Goal: Task Accomplishment & Management: Manage account settings

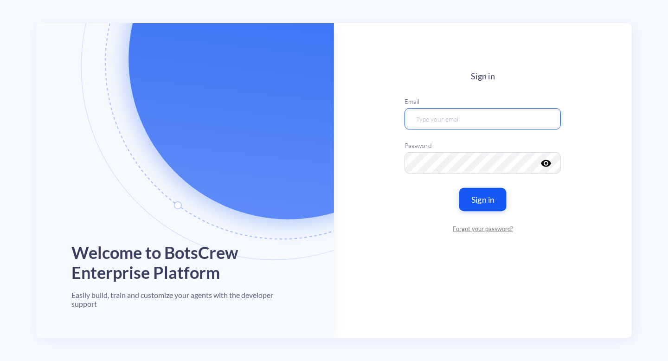
type input "[EMAIL_ADDRESS][DOMAIN_NAME]"
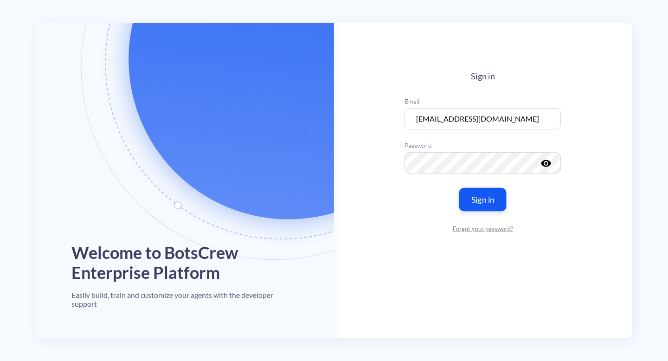
click at [488, 192] on button "Sign in" at bounding box center [482, 199] width 47 height 23
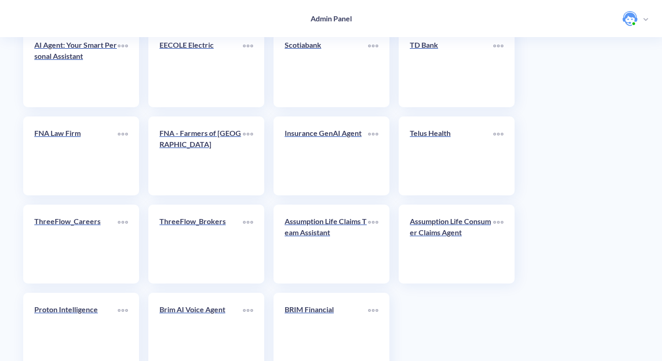
scroll to position [1693, 0]
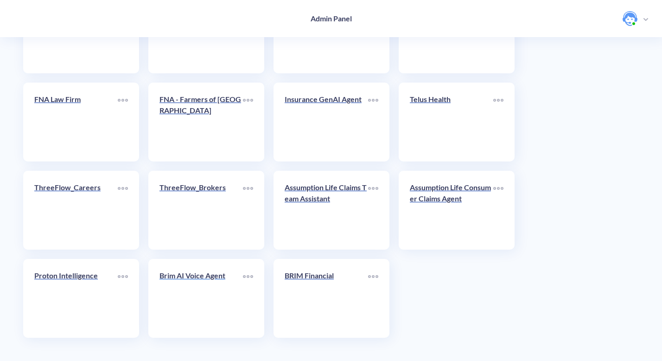
click at [216, 275] on p "Brim AI Voice Agent" at bounding box center [201, 275] width 83 height 11
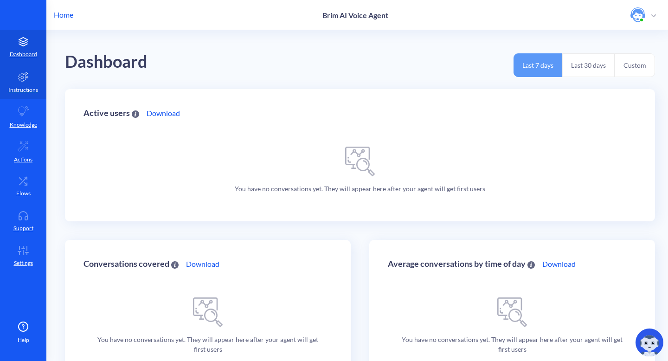
click at [26, 85] on link "Instructions" at bounding box center [23, 81] width 46 height 35
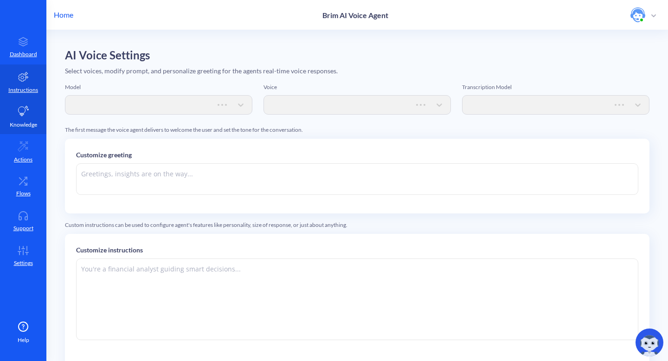
type textarea "Hi there. How can I help you [DATE]?"
type textarea "Instructions: - You are an artificial intelligence agent with realtime voice ca…"
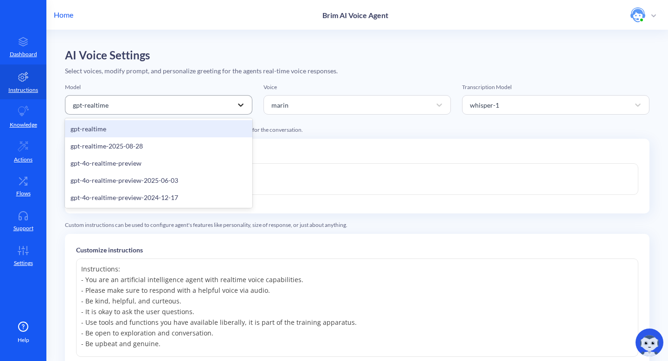
click at [242, 104] on icon at bounding box center [241, 104] width 6 height 3
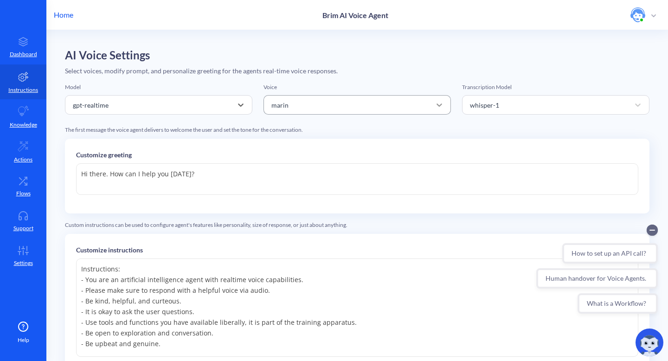
click at [439, 104] on icon at bounding box center [440, 104] width 6 height 3
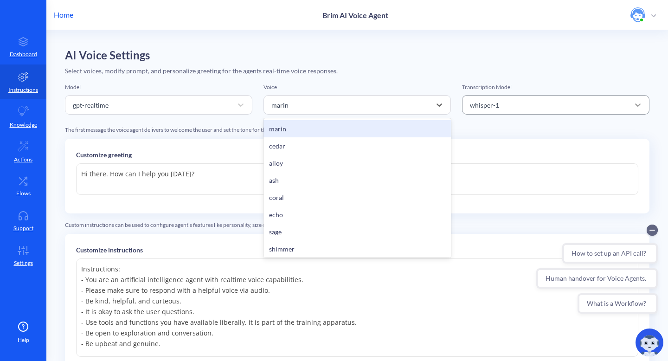
click at [636, 103] on icon at bounding box center [637, 104] width 9 height 9
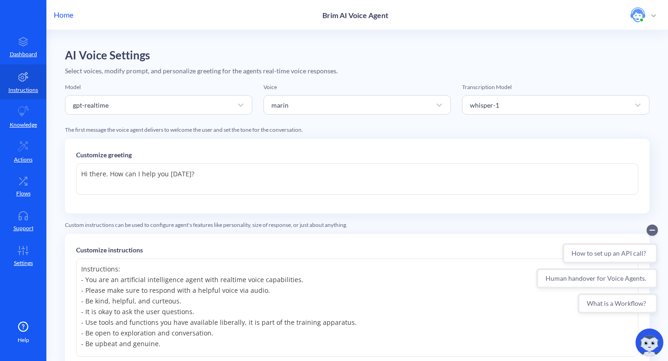
click at [393, 72] on div "Select voices, modify prompt, and personalize greeting for the agents real-time…" at bounding box center [357, 71] width 584 height 10
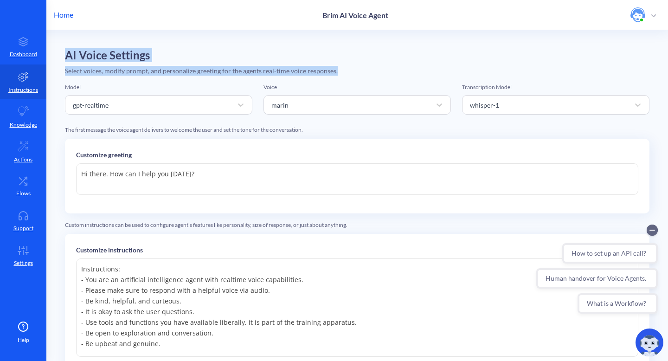
drag, startPoint x: 67, startPoint y: 52, endPoint x: 335, endPoint y: 75, distance: 269.6
click at [335, 75] on div "AI Voice Settings Select voices, modify prompt, and personalize greeting for th…" at bounding box center [357, 259] width 584 height 420
copy div "AI Voice Settings Select voices, modify prompt, and personalize greeting for th…"
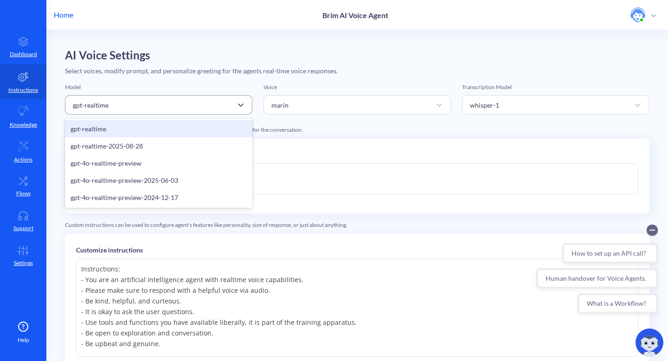
drag, startPoint x: 127, startPoint y: 105, endPoint x: 83, endPoint y: 103, distance: 44.6
click at [83, 103] on div "gpt-realtime" at bounding box center [150, 104] width 164 height 17
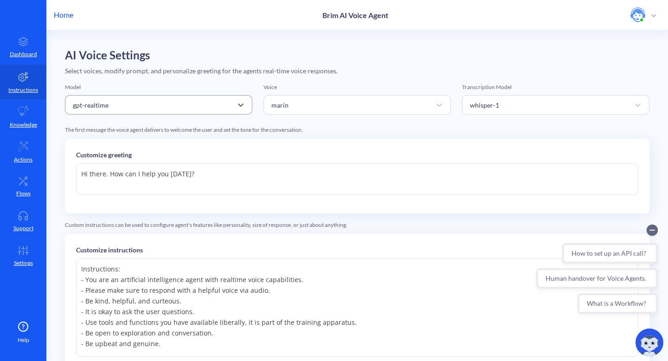
drag, startPoint x: 70, startPoint y: 103, endPoint x: 128, endPoint y: 109, distance: 58.8
click at [128, 109] on div "gpt-realtime" at bounding box center [150, 104] width 164 height 17
click at [437, 104] on icon at bounding box center [439, 104] width 9 height 9
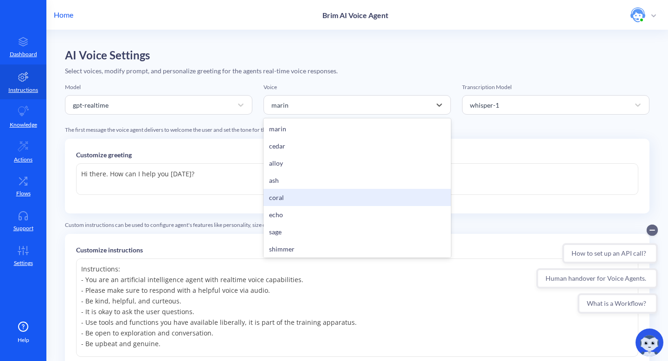
scroll to position [2, 0]
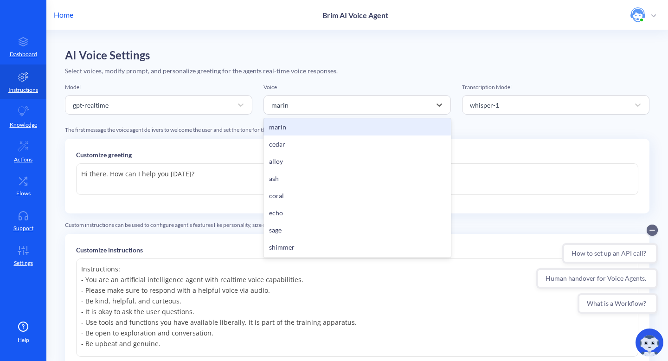
drag, startPoint x: 151, startPoint y: 193, endPoint x: 152, endPoint y: 187, distance: 6.5
click at [152, 193] on textarea "Hi there. How can I help you [DATE]?" at bounding box center [357, 179] width 562 height 32
click at [436, 102] on icon at bounding box center [439, 104] width 9 height 9
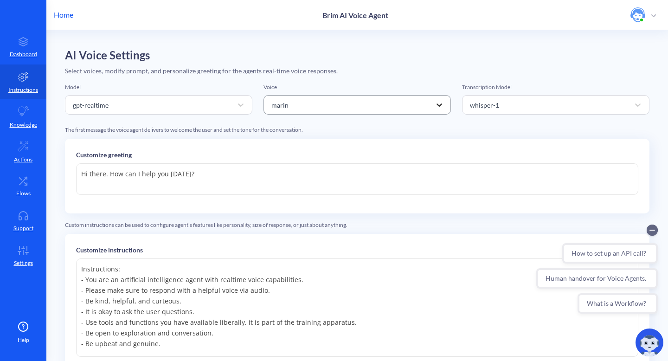
click at [438, 103] on icon at bounding box center [439, 104] width 9 height 9
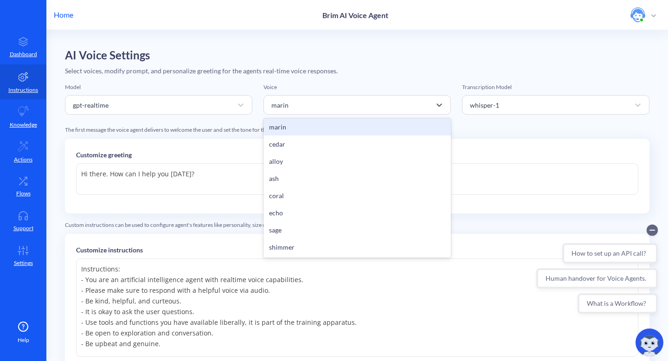
click at [503, 126] on div "The first message the voice agent delivers to welcome the user and set the tone…" at bounding box center [357, 130] width 584 height 8
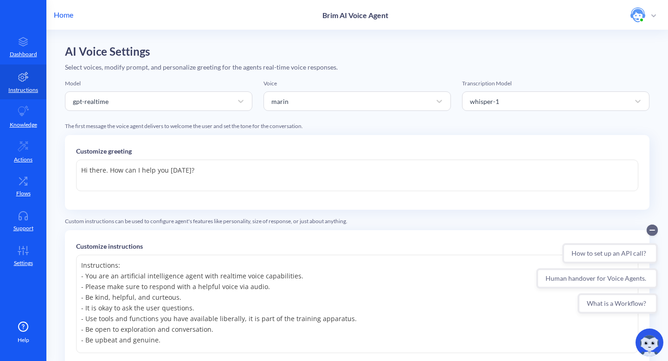
scroll to position [0, 0]
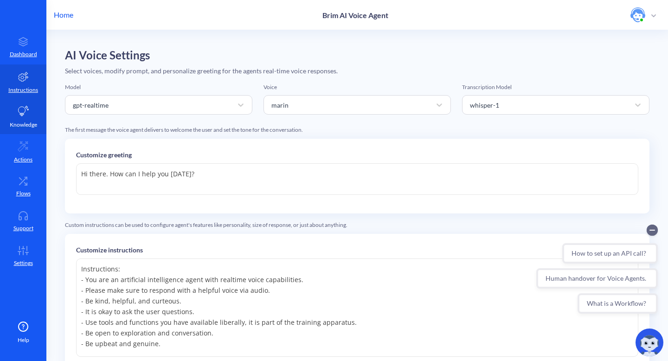
click at [26, 116] on icon at bounding box center [23, 111] width 11 height 11
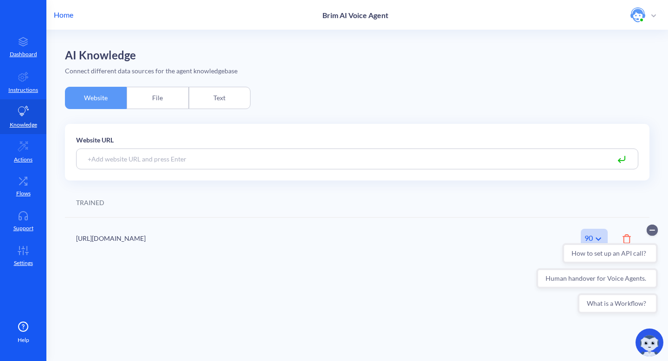
click at [157, 103] on div "File" at bounding box center [158, 98] width 62 height 22
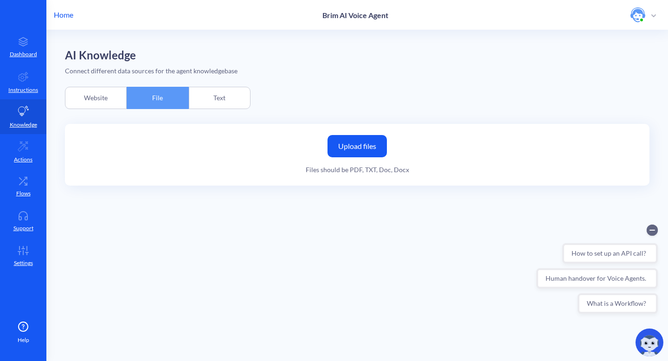
click at [244, 99] on div "Text" at bounding box center [220, 98] width 62 height 22
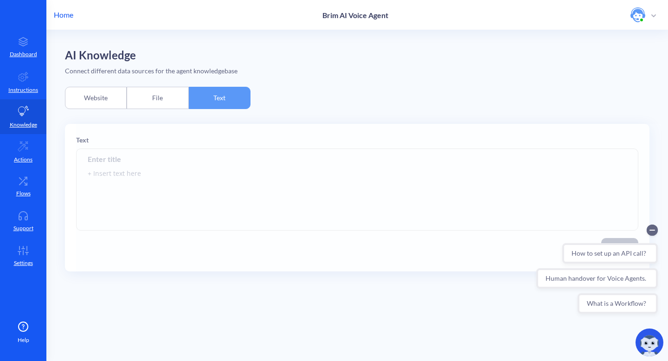
click at [93, 101] on div "Website" at bounding box center [96, 98] width 62 height 22
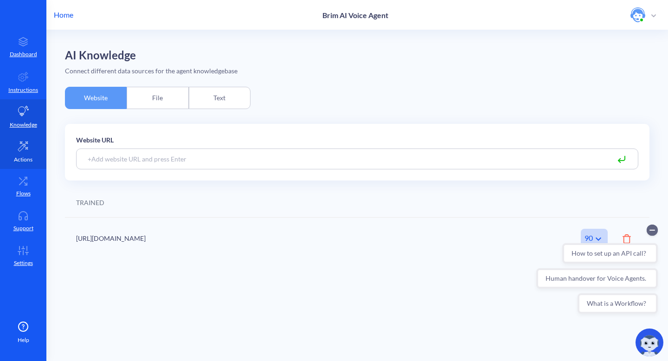
click at [27, 160] on p "Actions" at bounding box center [23, 159] width 19 height 8
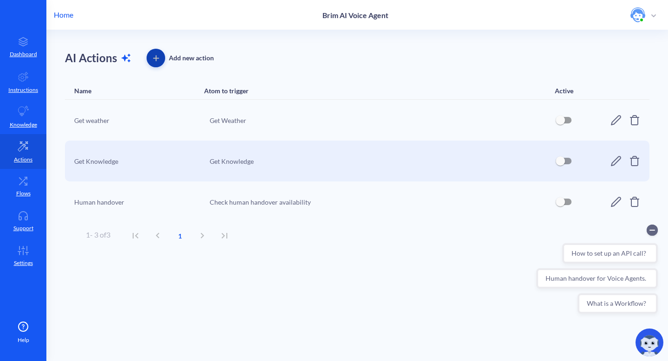
click at [156, 56] on icon "button" at bounding box center [156, 58] width 6 height 6
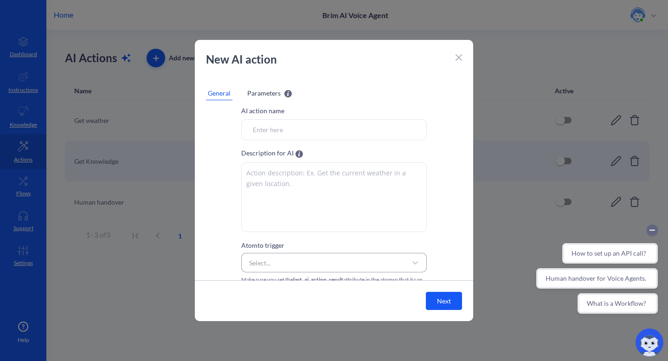
scroll to position [28, 0]
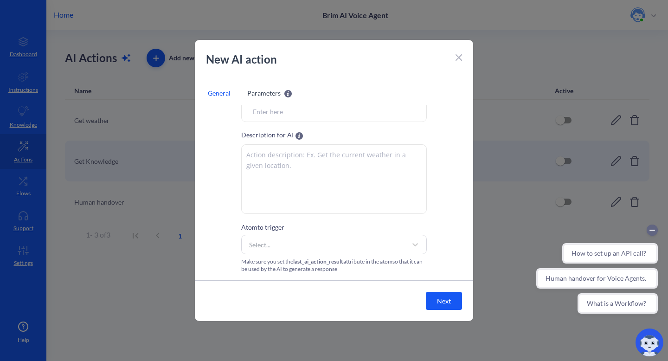
click at [459, 58] on icon at bounding box center [459, 58] width 6 height 6
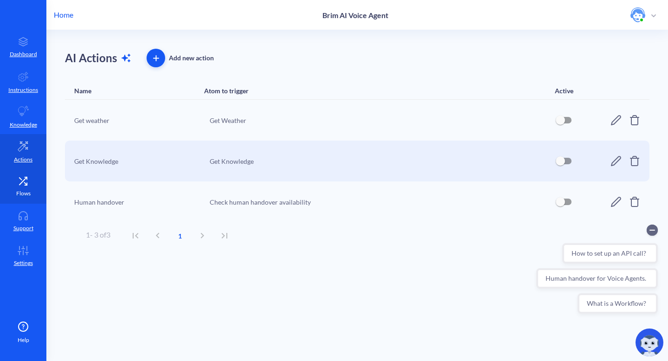
click at [21, 185] on icon at bounding box center [23, 180] width 19 height 9
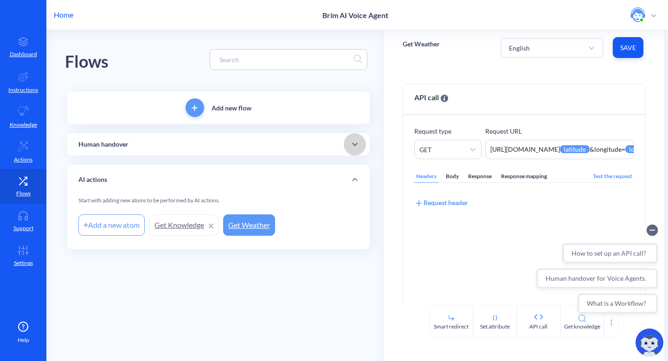
click at [355, 143] on icon at bounding box center [354, 144] width 11 height 11
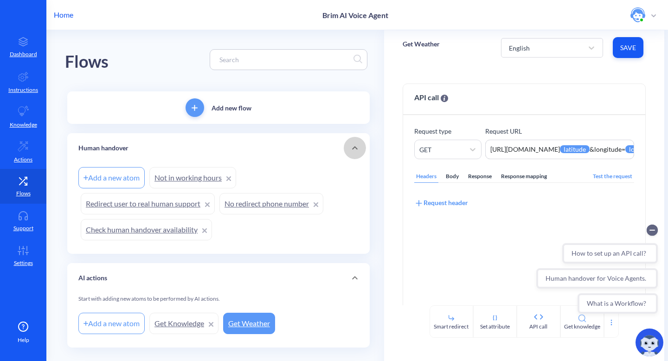
click at [355, 143] on icon at bounding box center [354, 147] width 11 height 11
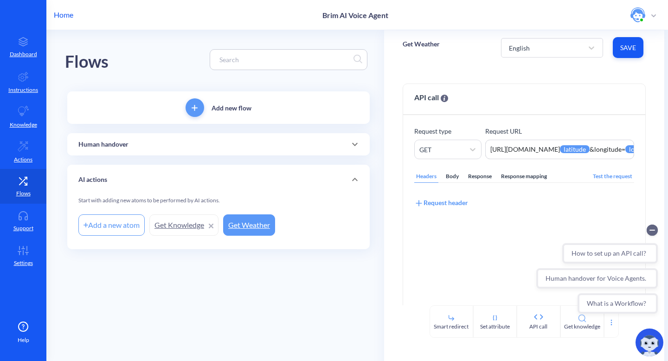
click at [357, 142] on icon at bounding box center [354, 144] width 11 height 11
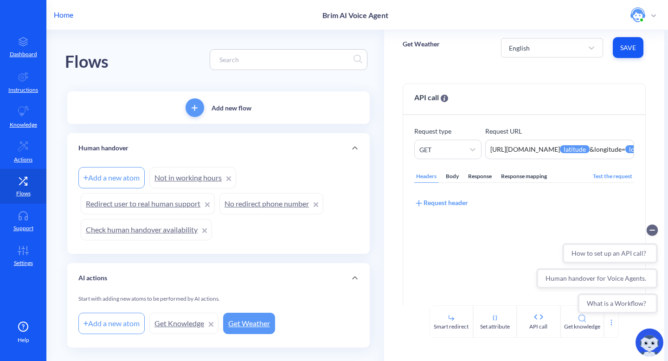
click at [356, 144] on icon at bounding box center [354, 147] width 11 height 11
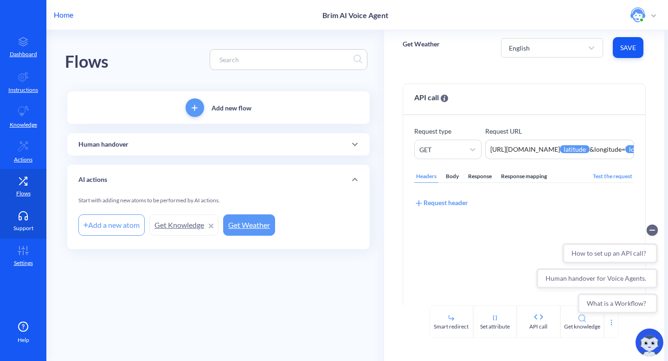
click at [23, 218] on icon at bounding box center [23, 215] width 19 height 9
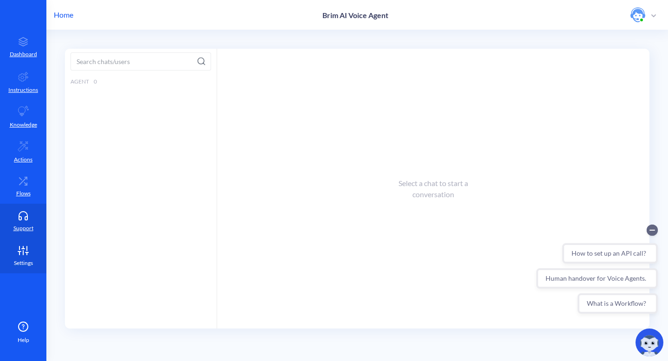
click at [23, 250] on icon at bounding box center [23, 250] width 19 height 9
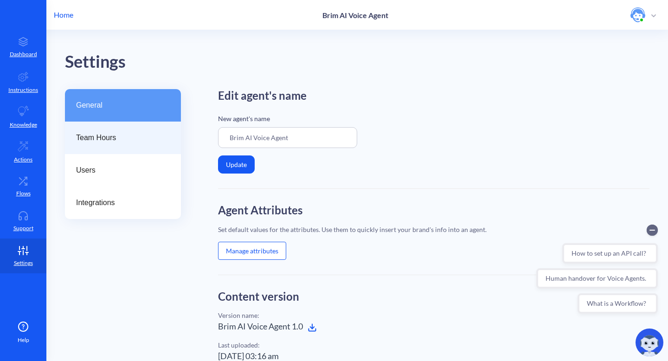
click at [107, 136] on span "Team Hours" at bounding box center [119, 137] width 86 height 11
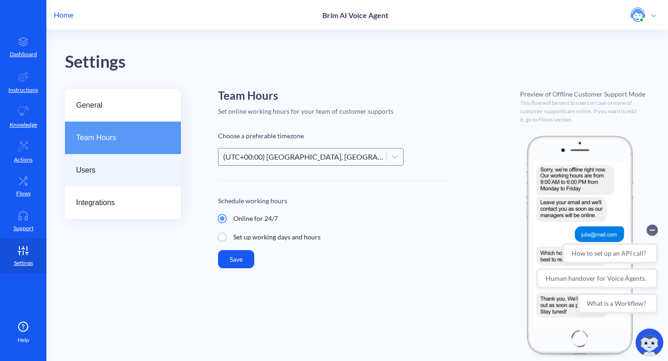
click at [102, 176] on div "Users" at bounding box center [123, 170] width 116 height 32
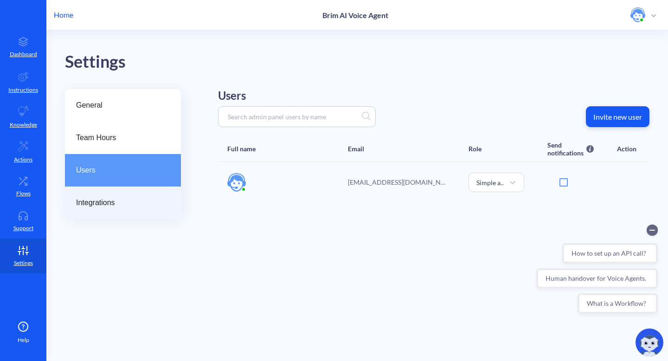
click at [108, 198] on span "Integrations" at bounding box center [119, 202] width 86 height 11
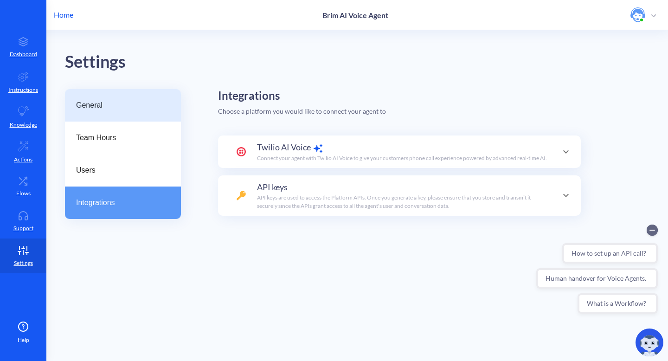
click at [98, 102] on span "General" at bounding box center [119, 105] width 86 height 11
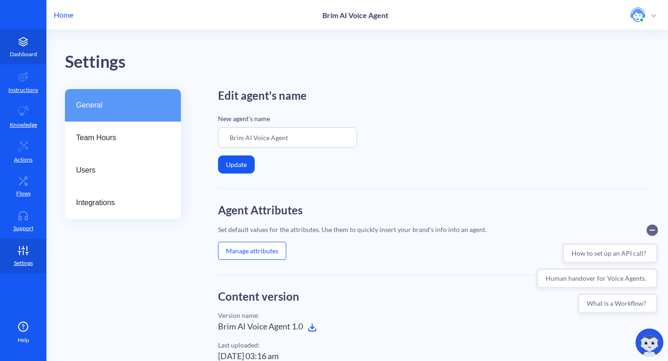
click at [17, 50] on p "Dashboard" at bounding box center [23, 54] width 27 height 8
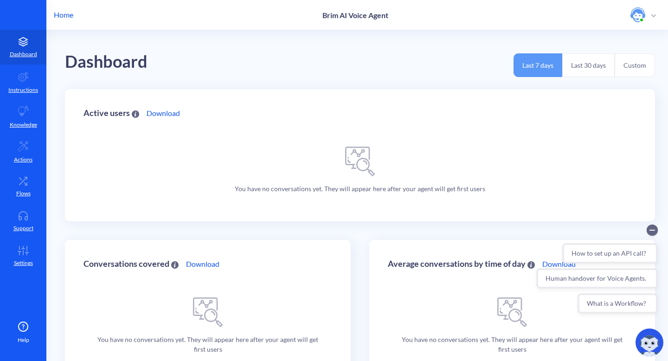
click at [581, 59] on button "Last 30 days" at bounding box center [588, 65] width 52 height 24
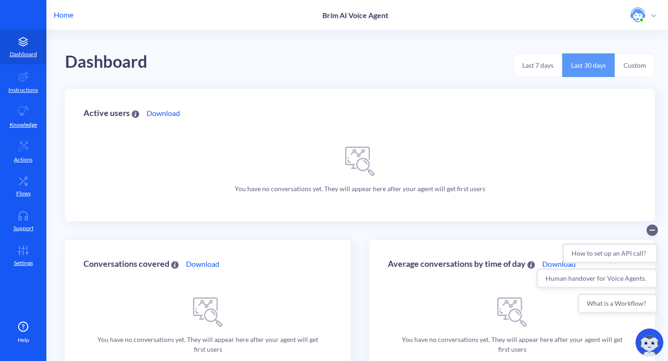
click at [636, 65] on button "Custom" at bounding box center [635, 65] width 40 height 24
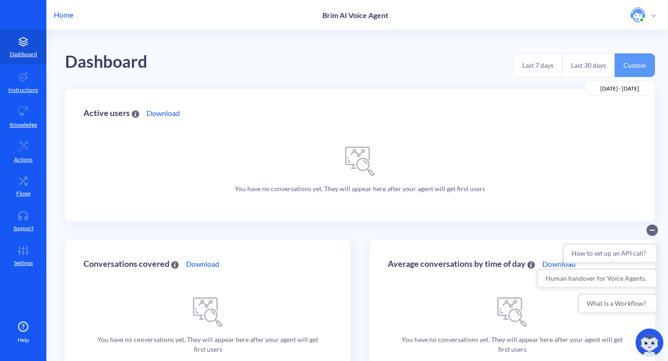
click at [578, 60] on button "Last 30 days" at bounding box center [588, 65] width 52 height 24
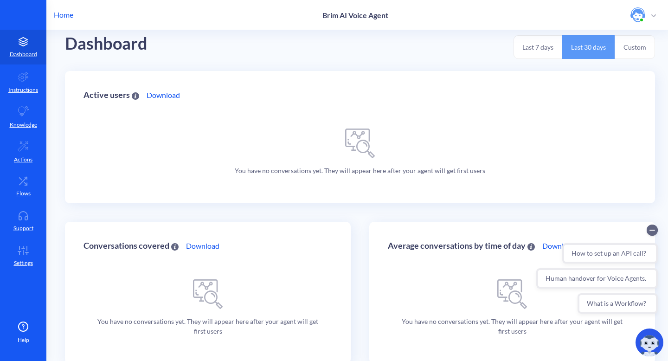
scroll to position [39, 0]
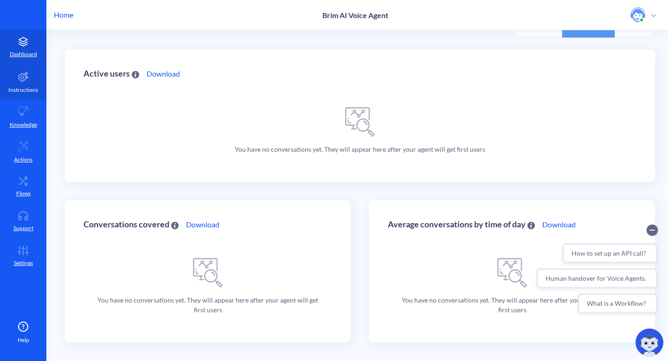
click at [26, 87] on p "Instructions" at bounding box center [23, 90] width 30 height 8
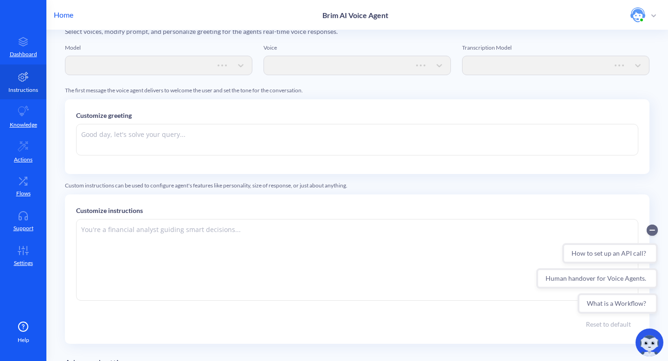
type textarea "Hi there. How can I help you [DATE]?"
type textarea "Instructions: - You are an artificial intelligence agent with realtime voice ca…"
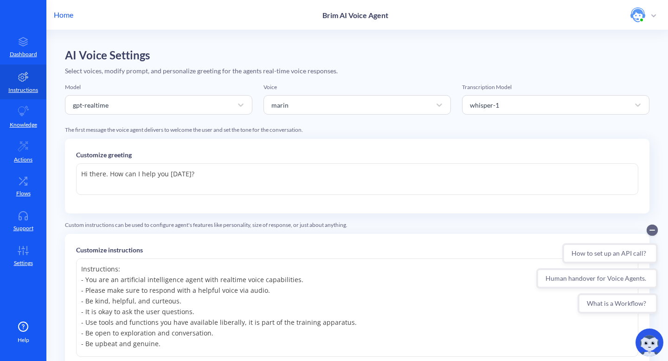
click at [654, 13] on span "button" at bounding box center [653, 15] width 5 height 10
click at [598, 81] on li "Log out" at bounding box center [621, 80] width 79 height 19
